Goal: Navigation & Orientation: Understand site structure

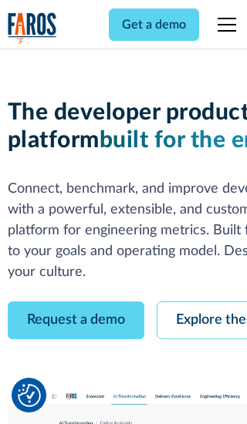
scroll to position [88, 0]
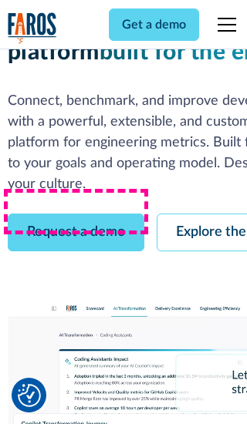
click at [76, 213] on link "Request a demo" at bounding box center [76, 232] width 136 height 38
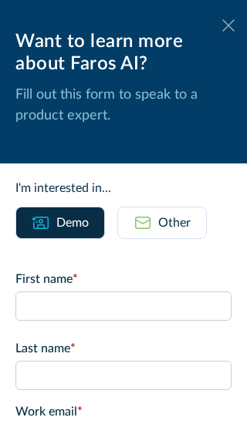
click at [228, 25] on icon at bounding box center [228, 25] width 12 height 12
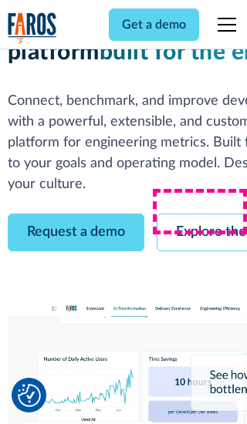
click at [201, 213] on link "Explore the platform" at bounding box center [238, 232] width 164 height 38
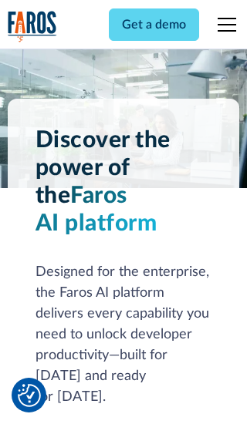
scroll to position [11573, 0]
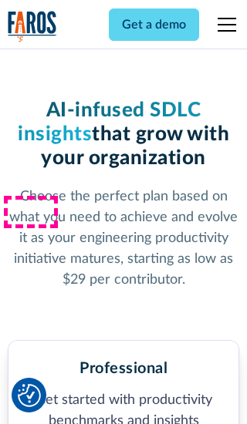
scroll to position [2388, 0]
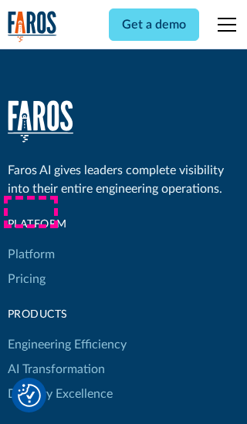
click at [30, 242] on link "Platform" at bounding box center [31, 254] width 47 height 25
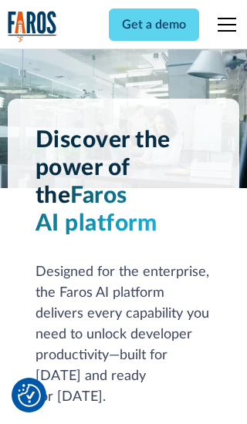
scroll to position [12068, 0]
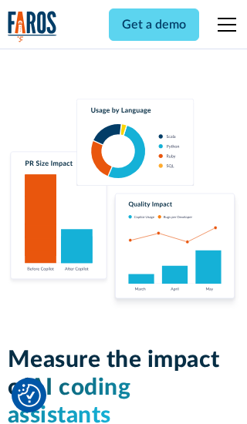
scroll to position [9525, 0]
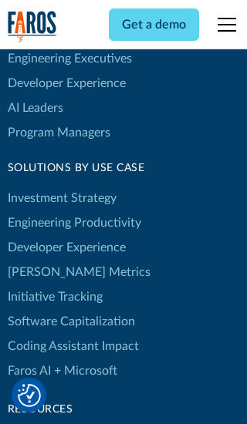
click at [46, 260] on link "[PERSON_NAME] Metrics" at bounding box center [79, 272] width 143 height 25
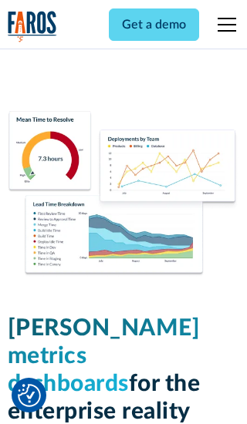
scroll to position [6746, 0]
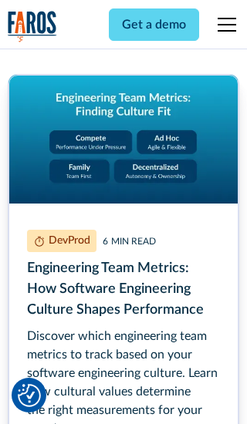
scroll to position [6950, 0]
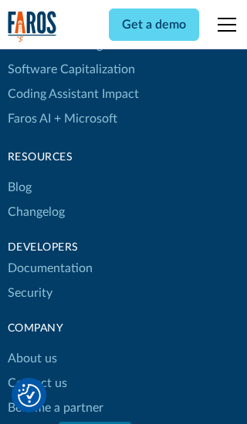
click at [35, 212] on link "Changelog" at bounding box center [36, 212] width 57 height 25
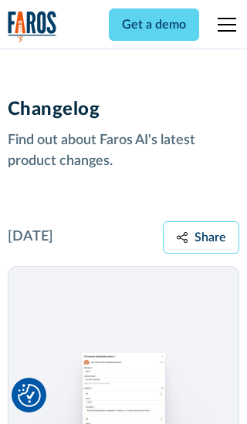
scroll to position [18610, 0]
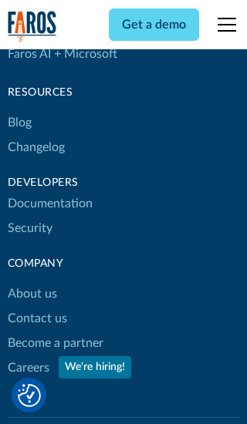
click at [32, 281] on link "About us" at bounding box center [32, 293] width 49 height 25
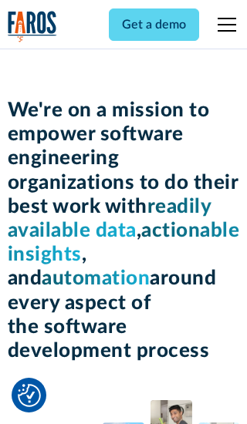
scroll to position [5313, 0]
